Goal: Check status: Check status

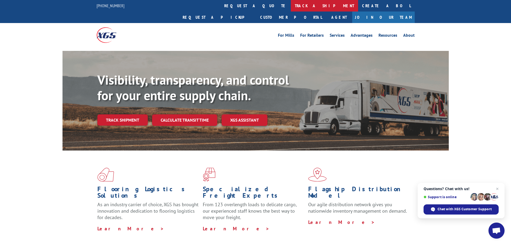
click at [291, 2] on link "track a shipment" at bounding box center [324, 6] width 67 height 12
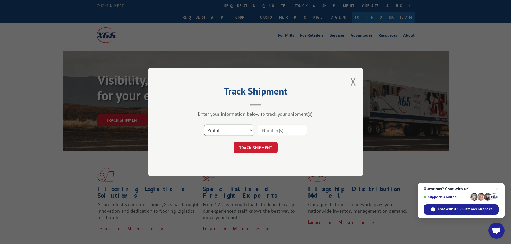
click at [218, 130] on select "Select category... Probill BOL PO" at bounding box center [228, 130] width 49 height 11
select select "bol"
click at [204, 125] on select "Select category... Probill BOL PO" at bounding box center [228, 130] width 49 height 11
click at [284, 128] on input at bounding box center [282, 130] width 49 height 11
type input "362656"
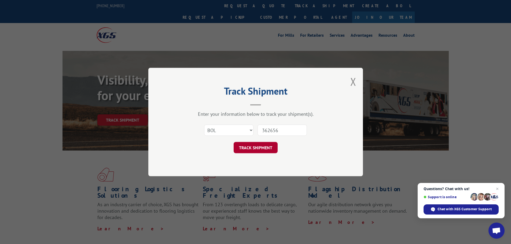
click at [267, 149] on button "TRACK SHIPMENT" at bounding box center [256, 147] width 44 height 11
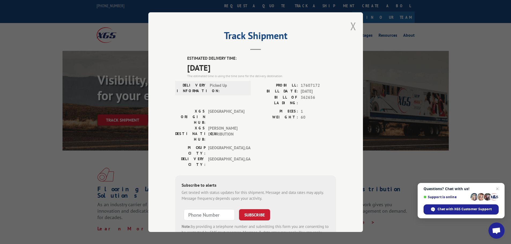
click at [350, 27] on button "Close modal" at bounding box center [353, 26] width 6 height 14
